Goal: Navigation & Orientation: Understand site structure

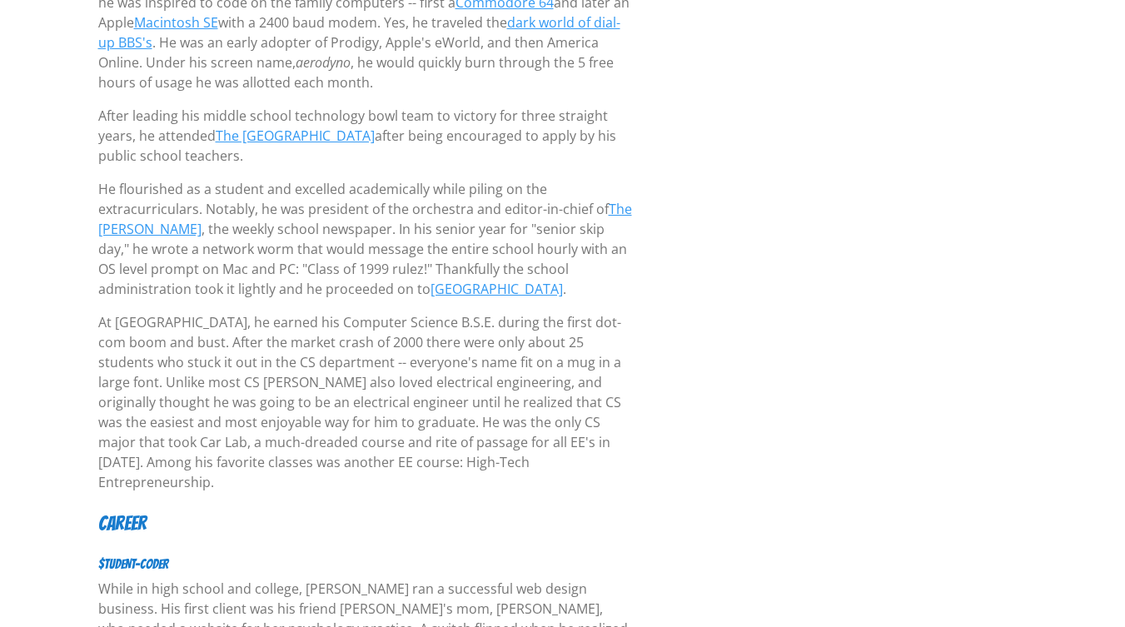
scroll to position [416, 0]
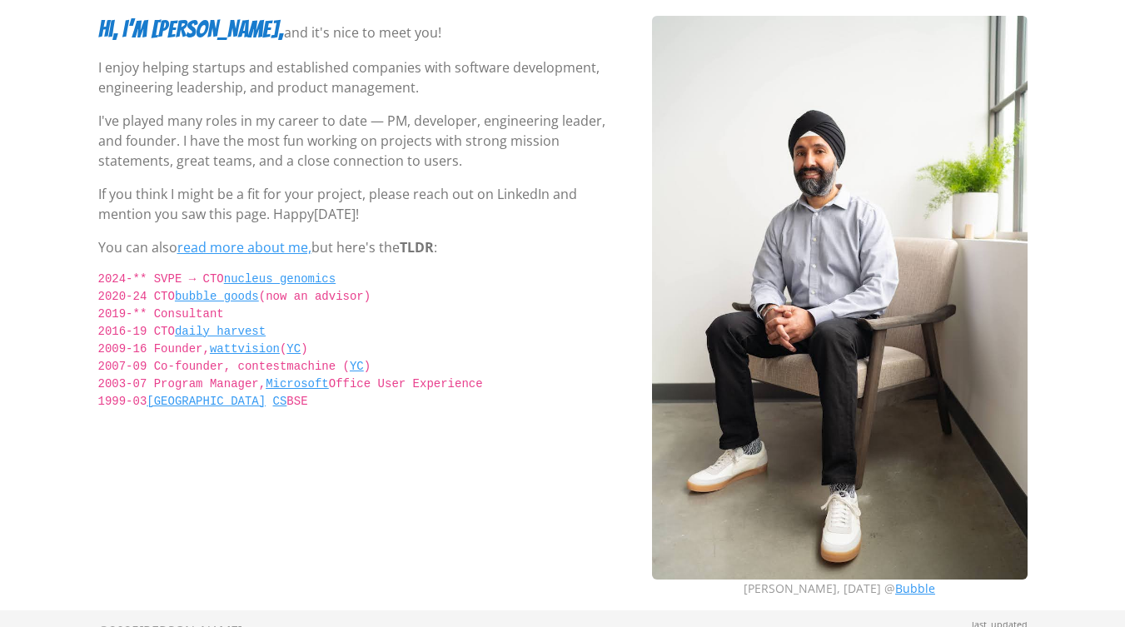
scroll to position [116, 0]
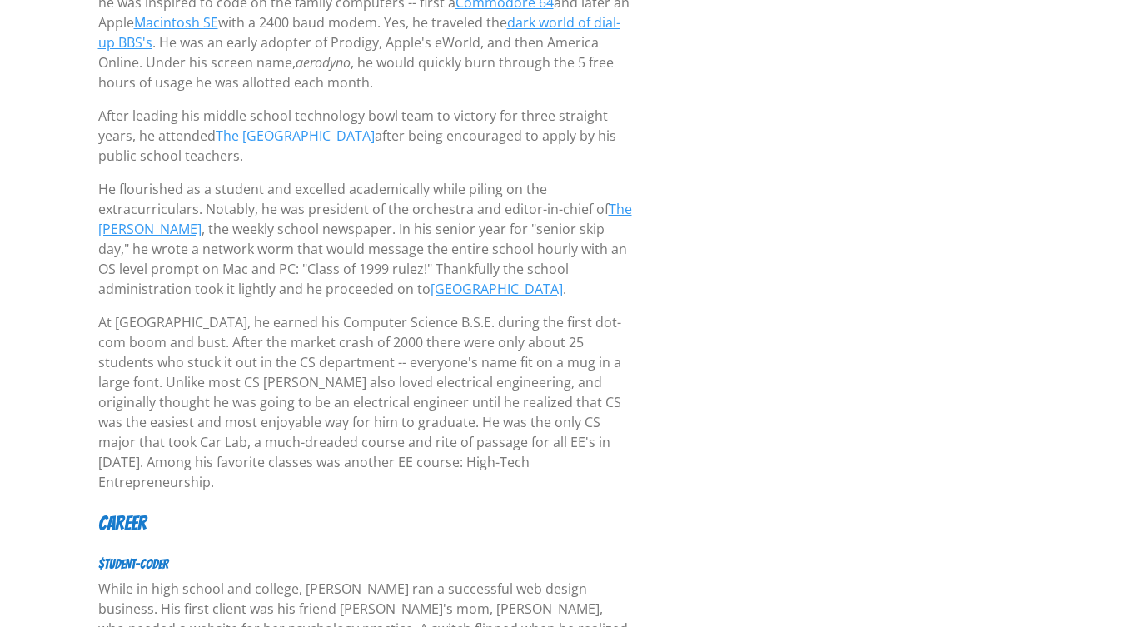
scroll to position [416, 0]
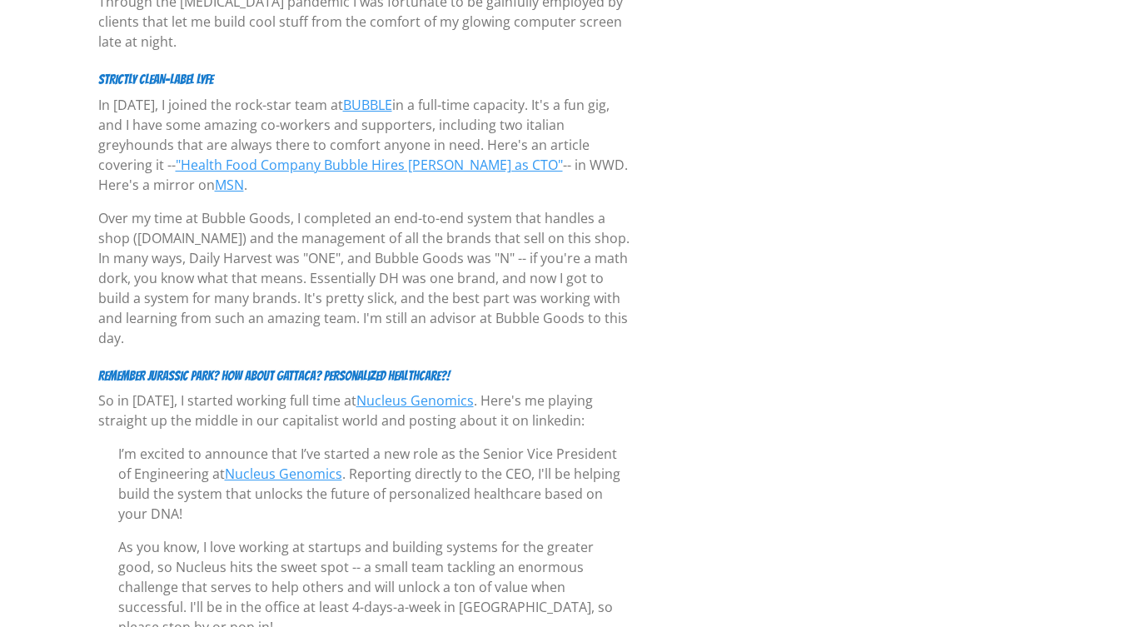
scroll to position [3523, 0]
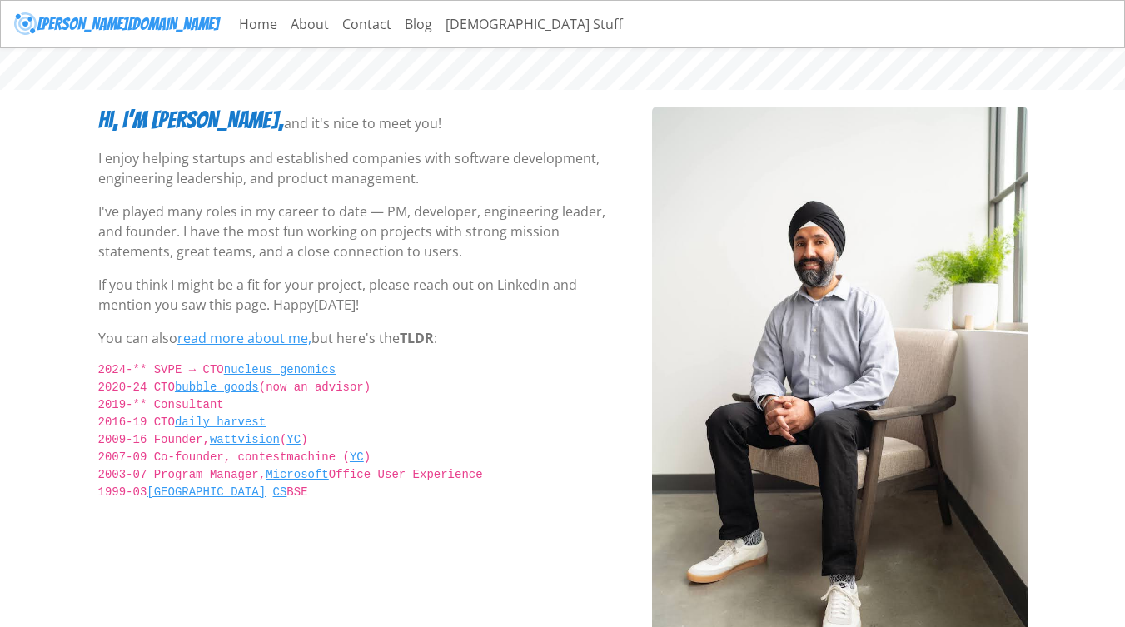
scroll to position [116, 0]
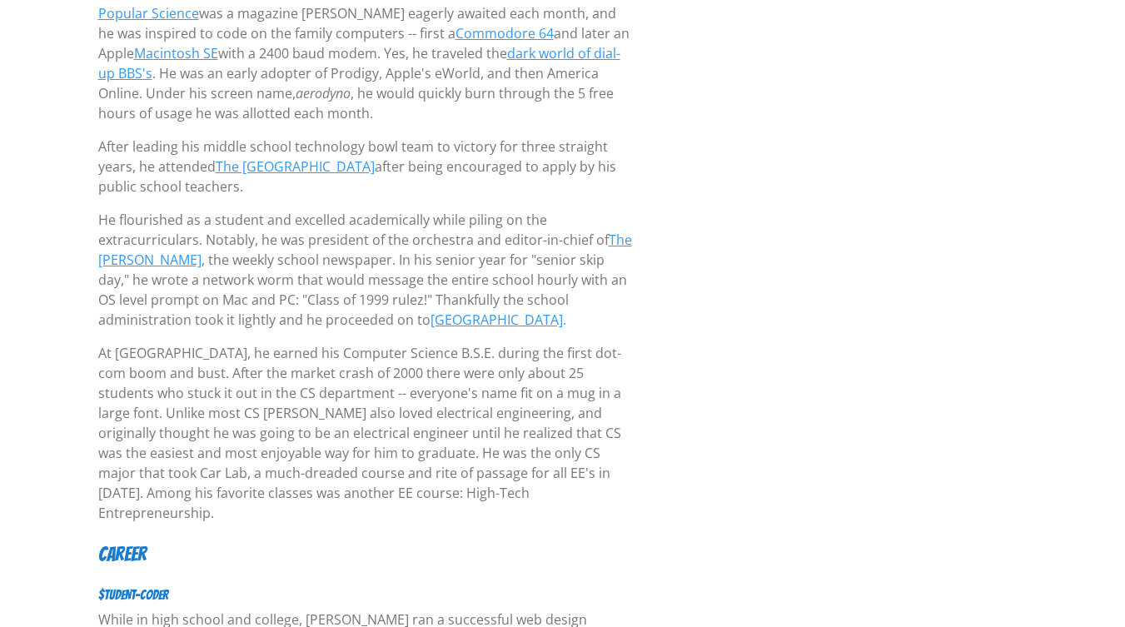
scroll to position [443, 0]
